Goal: Book appointment/travel/reservation

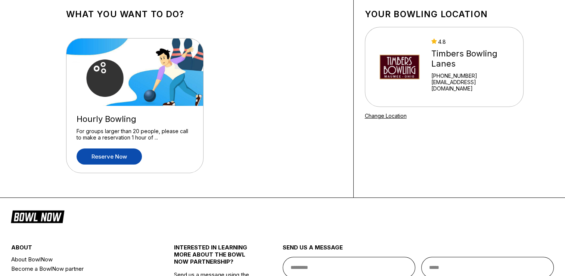
scroll to position [37, 0]
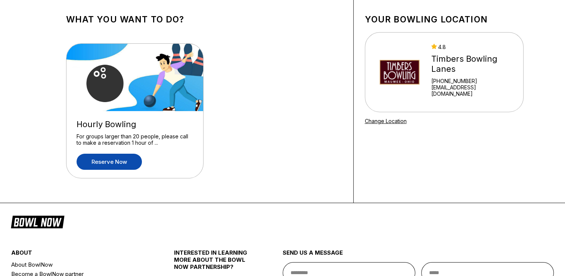
click at [117, 162] on link "Reserve now" at bounding box center [109, 162] width 65 height 16
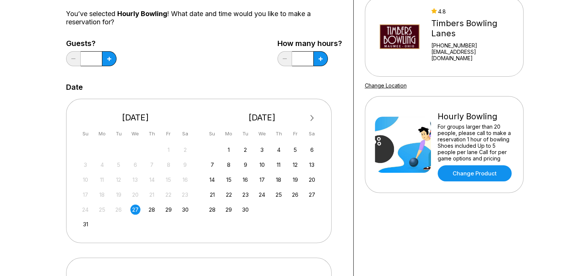
scroll to position [75, 0]
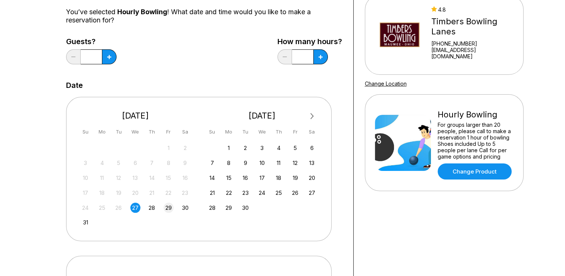
click at [168, 211] on div "29" at bounding box center [169, 207] width 10 height 10
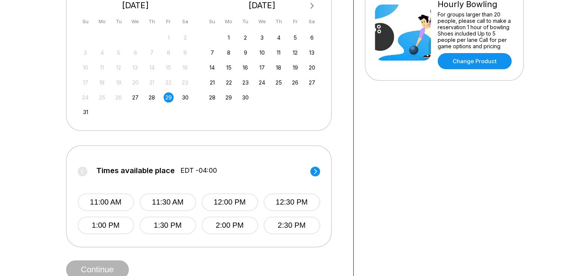
scroll to position [187, 0]
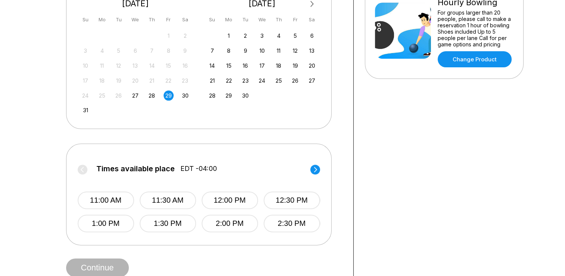
click at [318, 168] on circle at bounding box center [315, 169] width 10 height 10
click at [84, 168] on circle at bounding box center [83, 169] width 10 height 10
click at [121, 199] on button "3:00 PM" at bounding box center [105, 200] width 56 height 18
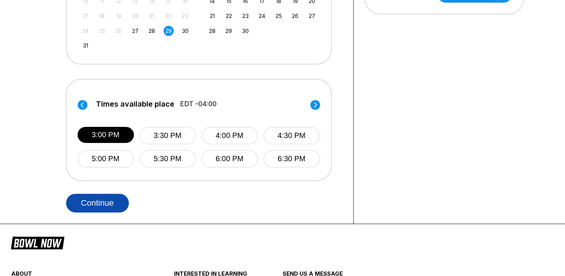
scroll to position [262, 0]
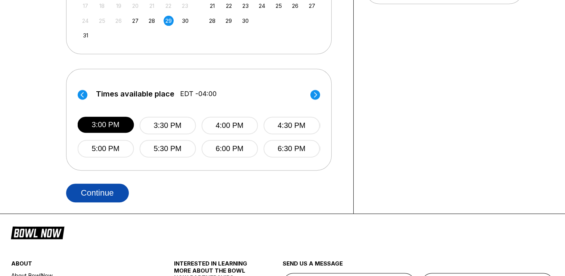
click at [118, 191] on button "Continue" at bounding box center [97, 192] width 63 height 19
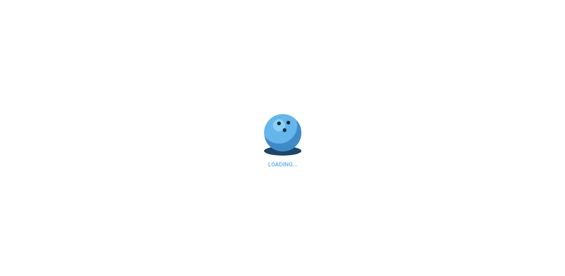
scroll to position [0, 0]
select select "**"
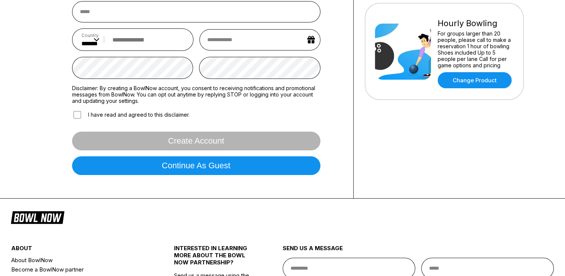
scroll to position [187, 0]
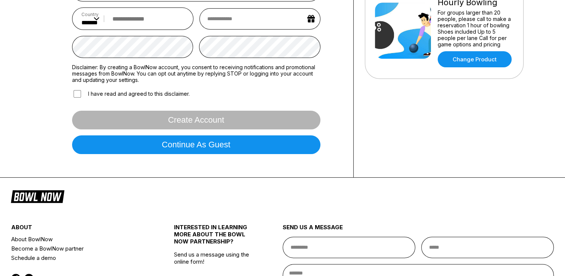
click at [188, 144] on button "Continue as guest" at bounding box center [196, 144] width 248 height 19
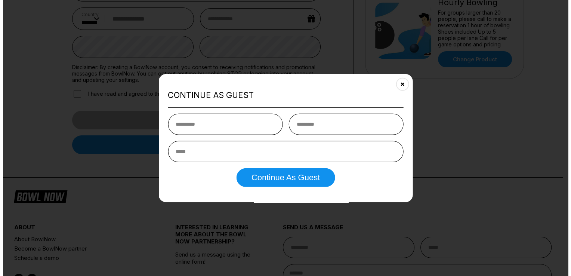
scroll to position [139, 0]
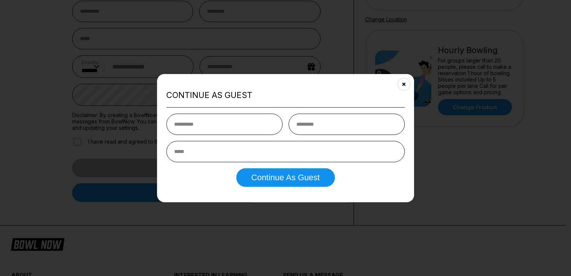
click at [231, 125] on input "text" at bounding box center [224, 123] width 116 height 21
type input "***"
type input "******"
click at [257, 161] on input "email" at bounding box center [285, 150] width 238 height 21
click at [243, 153] on input "email" at bounding box center [285, 150] width 238 height 21
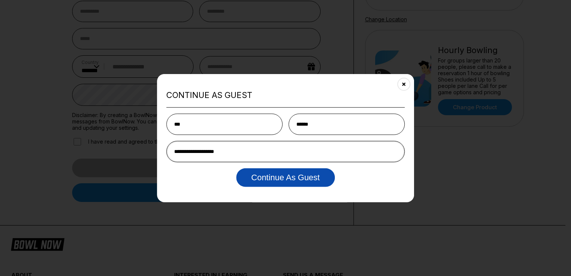
type input "**********"
click at [272, 175] on button "Continue as Guest" at bounding box center [285, 177] width 98 height 19
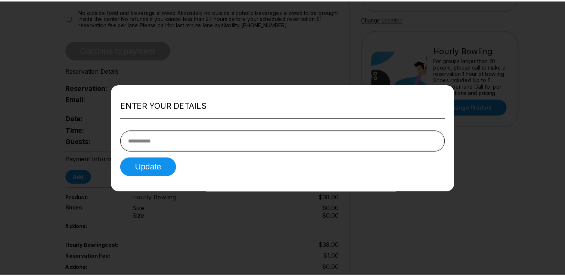
scroll to position [0, 0]
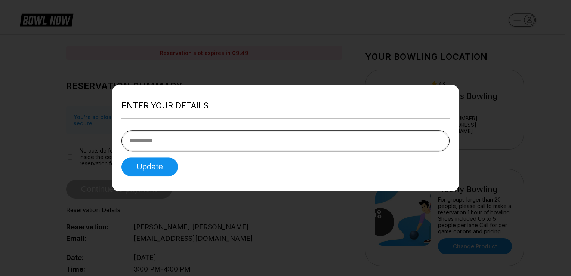
click at [182, 139] on input "tel" at bounding box center [285, 140] width 328 height 21
type input "**********"
click at [152, 156] on form "**********" at bounding box center [285, 150] width 328 height 52
click at [152, 164] on button "Update" at bounding box center [149, 166] width 56 height 19
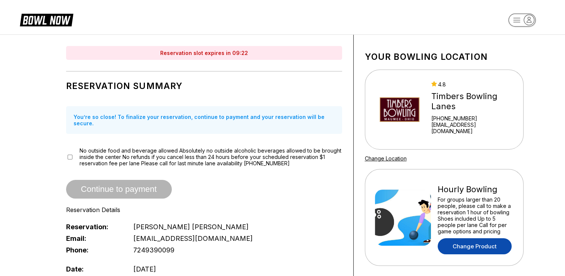
click at [498, 244] on link "Change Product" at bounding box center [475, 246] width 74 height 16
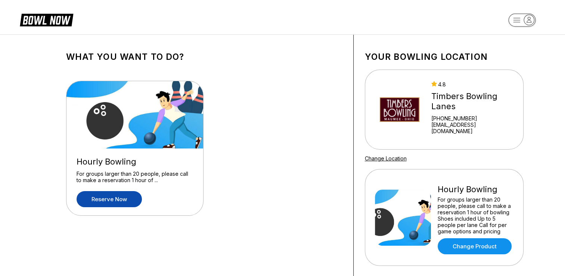
click at [132, 204] on link "Reserve now" at bounding box center [109, 199] width 65 height 16
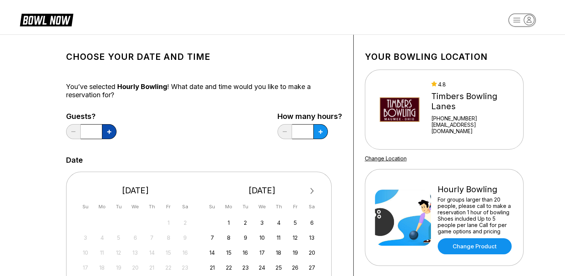
click at [115, 132] on button at bounding box center [109, 131] width 15 height 15
click at [115, 133] on button at bounding box center [109, 131] width 15 height 15
drag, startPoint x: 72, startPoint y: 129, endPoint x: 78, endPoint y: 129, distance: 6.7
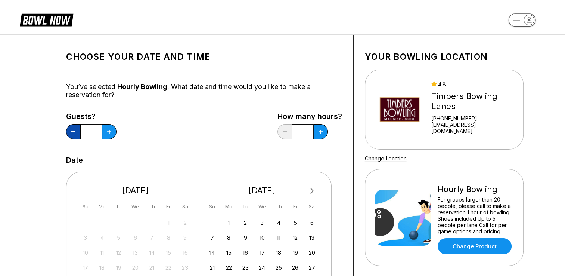
click at [73, 129] on button at bounding box center [73, 131] width 15 height 15
type input "*"
click at [102, 129] on input "*" at bounding box center [91, 131] width 21 height 15
click at [313, 129] on div "*" at bounding box center [303, 131] width 50 height 15
click at [117, 130] on button at bounding box center [109, 131] width 15 height 15
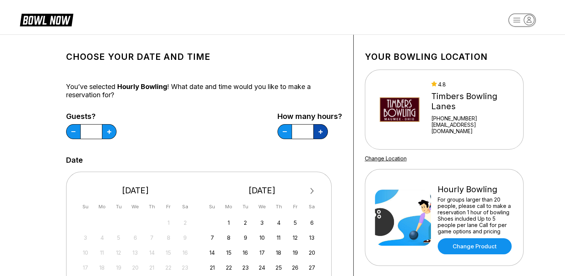
click at [117, 130] on button at bounding box center [109, 131] width 15 height 15
click at [117, 131] on button at bounding box center [109, 131] width 15 height 15
type input "***"
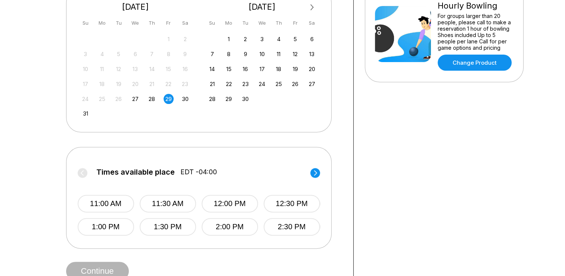
scroll to position [224, 0]
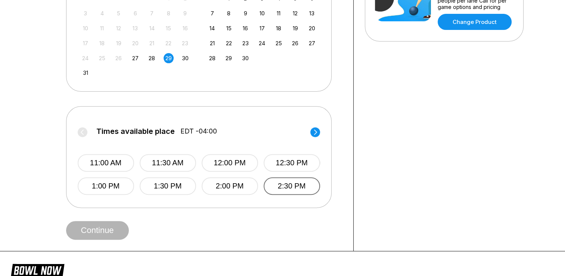
click at [273, 184] on button "2:30 PM" at bounding box center [292, 186] width 56 height 18
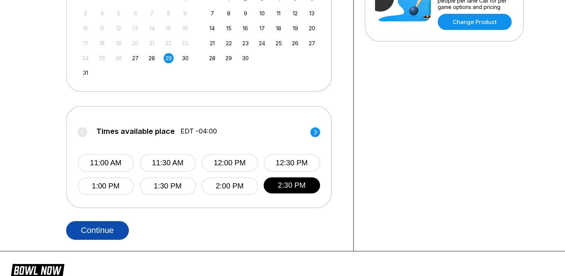
click at [111, 230] on button "Continue" at bounding box center [97, 230] width 63 height 19
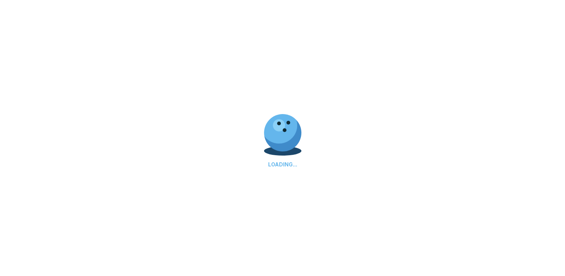
scroll to position [0, 0]
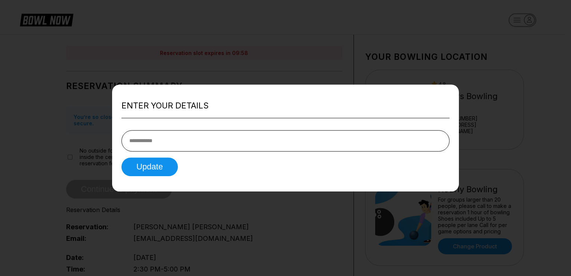
click at [178, 148] on input "tel" at bounding box center [285, 140] width 328 height 21
type input "**********"
click at [152, 170] on button "Update" at bounding box center [149, 166] width 56 height 19
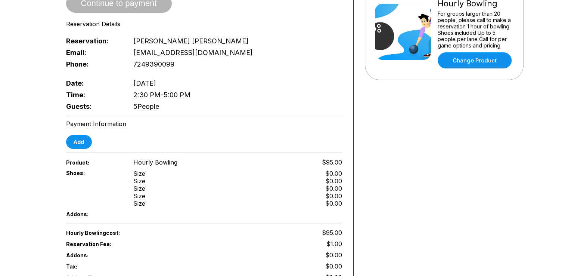
scroll to position [187, 0]
